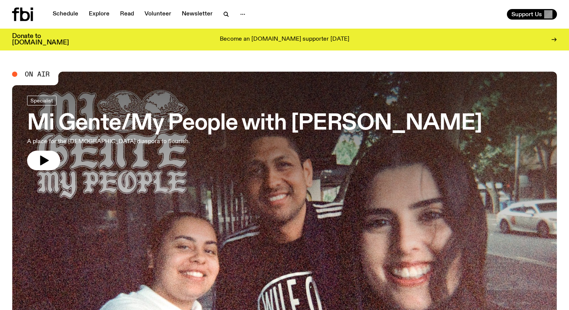
click at [70, 15] on link "Schedule" at bounding box center [65, 14] width 35 height 11
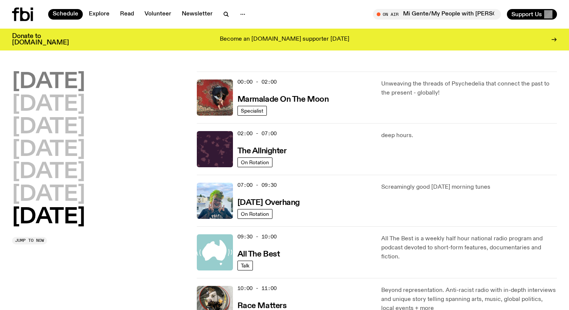
click at [59, 76] on h2 "[DATE]" at bounding box center [48, 81] width 73 height 21
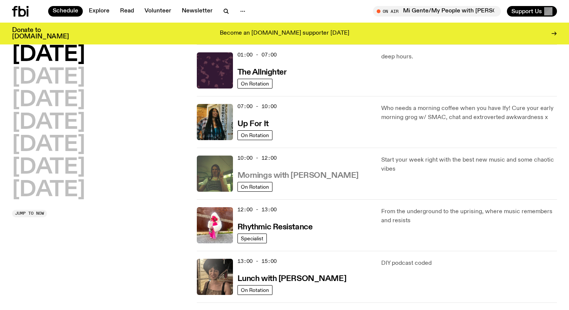
click at [310, 176] on h3 "Mornings with [PERSON_NAME]" at bounding box center [297, 176] width 121 height 8
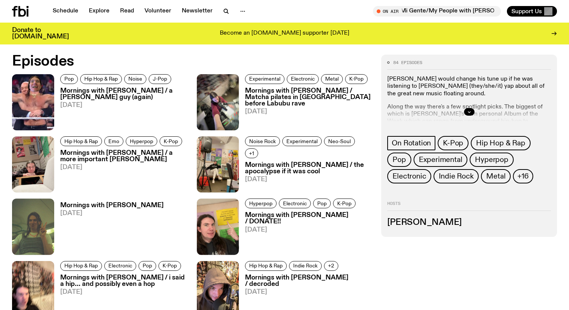
scroll to position [378, 0]
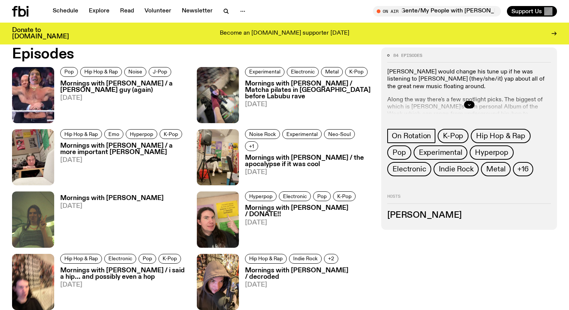
click at [276, 84] on h3 "Mornings with [PERSON_NAME] / Matcha pilates in [GEOGRAPHIC_DATA] before Labubu…" at bounding box center [309, 89] width 128 height 19
